Goal: Information Seeking & Learning: Understand process/instructions

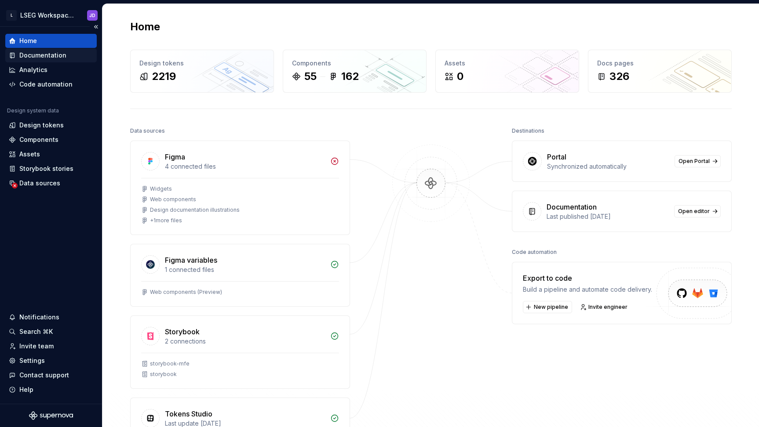
click at [62, 57] on div "Documentation" at bounding box center [42, 55] width 47 height 9
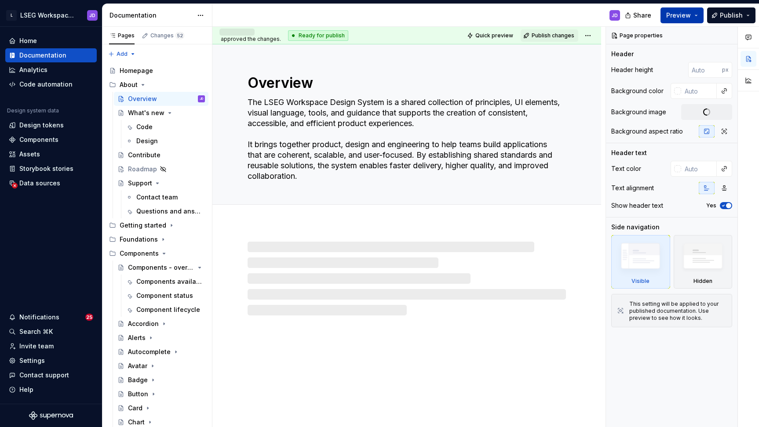
click at [683, 14] on span "Preview" at bounding box center [678, 15] width 25 height 9
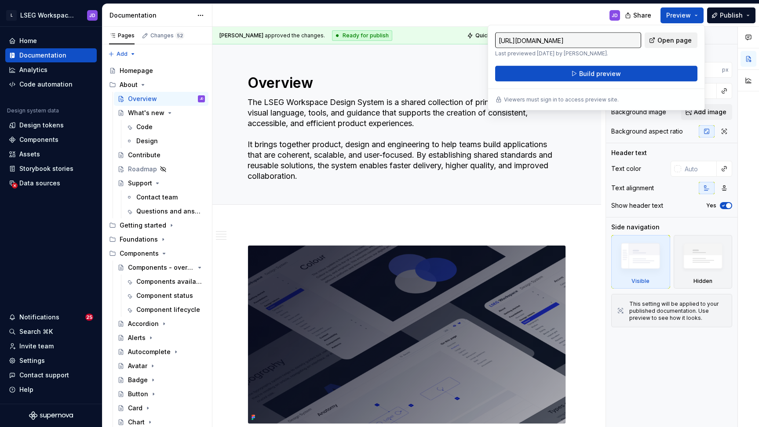
click at [671, 40] on span "Open page" at bounding box center [674, 40] width 34 height 9
type textarea "*"
